Goal: Task Accomplishment & Management: Use online tool/utility

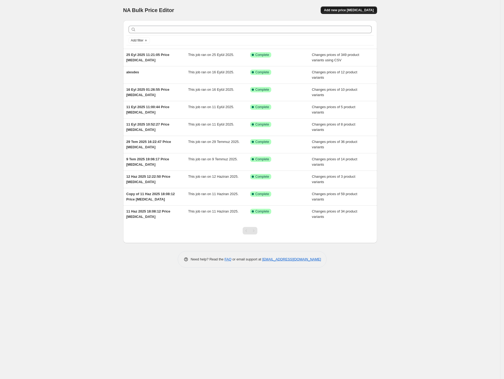
click at [361, 7] on button "Add new price change job" at bounding box center [349, 9] width 56 height 7
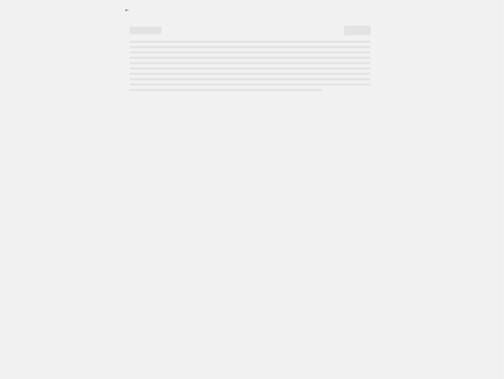
select select "percentage"
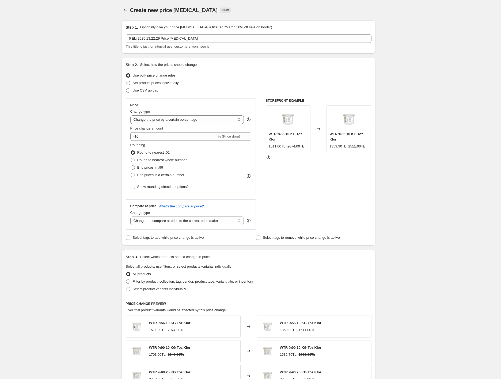
click at [153, 83] on span "Set product prices individually" at bounding box center [156, 83] width 46 height 4
click at [126, 81] on input "Set product prices individually" at bounding box center [126, 81] width 0 height 0
radio input "true"
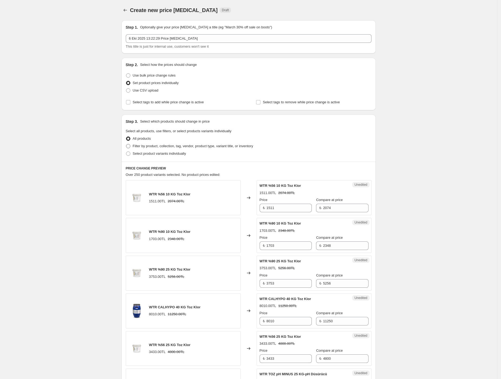
click at [160, 147] on span "Filter by product, collection, tag, vendor, product type, variant title, or inv…" at bounding box center [193, 146] width 120 height 4
click at [126, 144] on input "Filter by product, collection, tag, vendor, product type, variant title, or inv…" at bounding box center [126, 144] width 0 height 0
radio input "true"
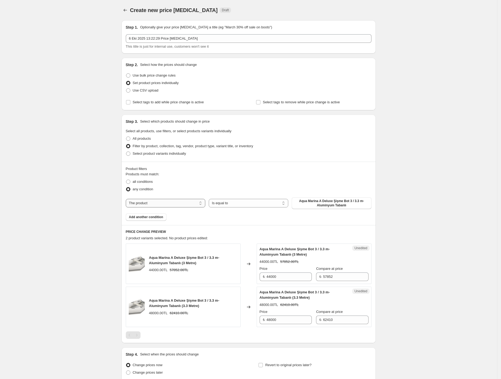
click at [183, 206] on select "The product The product's collection The product's tag The product's vendor The…" at bounding box center [165, 203] width 79 height 9
click at [127, 199] on select "The product The product's collection The product's tag The product's vendor The…" at bounding box center [165, 203] width 79 height 9
click at [173, 205] on select "The product The product's collection The product's tag The product's vendor The…" at bounding box center [165, 203] width 79 height 9
select select "collection"
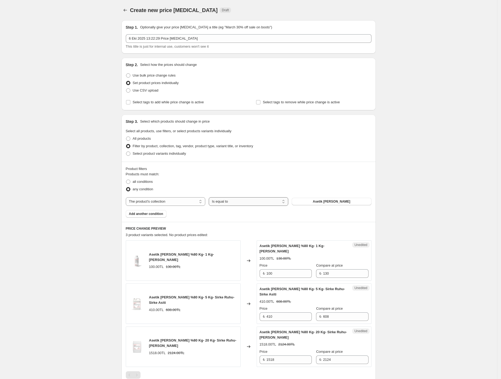
click at [231, 201] on select "Is equal to Is not equal to" at bounding box center [248, 201] width 79 height 9
click at [309, 203] on button "Asetik Asit" at bounding box center [331, 201] width 79 height 7
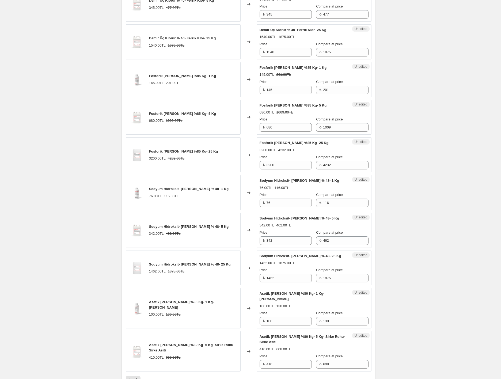
scroll to position [679, 0]
